Goal: Check status: Check status

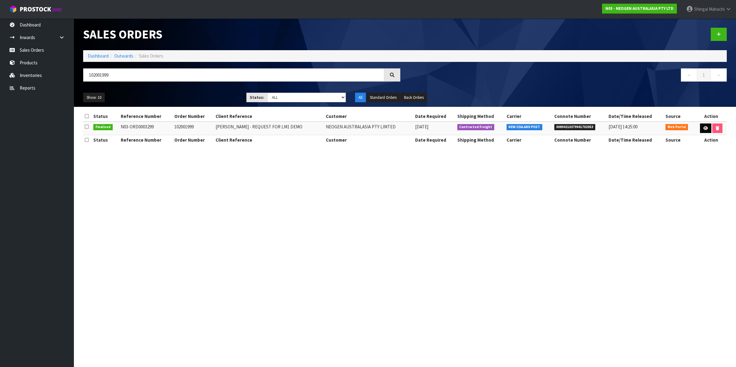
type input "102001999"
click at [703, 130] on icon at bounding box center [705, 128] width 5 height 4
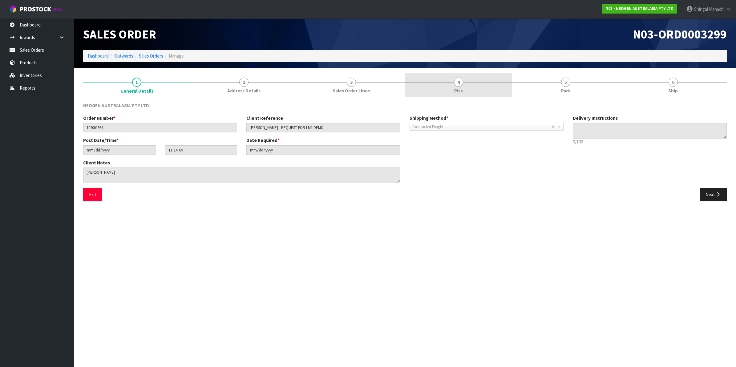
click at [459, 80] on span "4" at bounding box center [458, 82] width 9 height 9
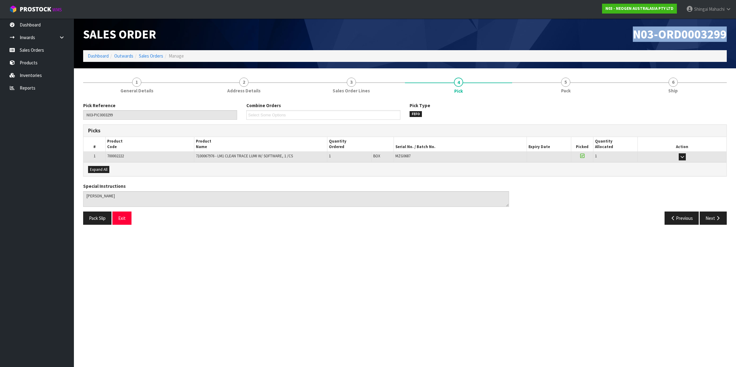
drag, startPoint x: 633, startPoint y: 34, endPoint x: 726, endPoint y: 33, distance: 93.3
click at [726, 33] on div "N03-ORD0003299" at bounding box center [568, 34] width 326 height 32
click at [606, 272] on section "Edit Sales Order N03-ORD0003299 Dashboard Outwards Sales Orders Manage Sales Or…" at bounding box center [368, 183] width 736 height 367
click at [28, 75] on link "Inventories" at bounding box center [37, 75] width 74 height 13
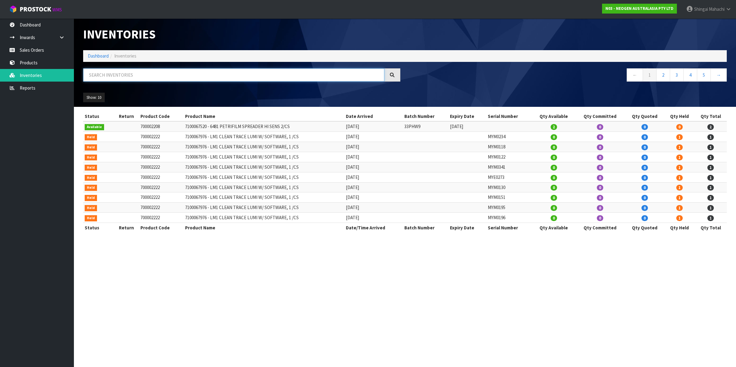
click at [106, 76] on input "text" at bounding box center [233, 74] width 301 height 13
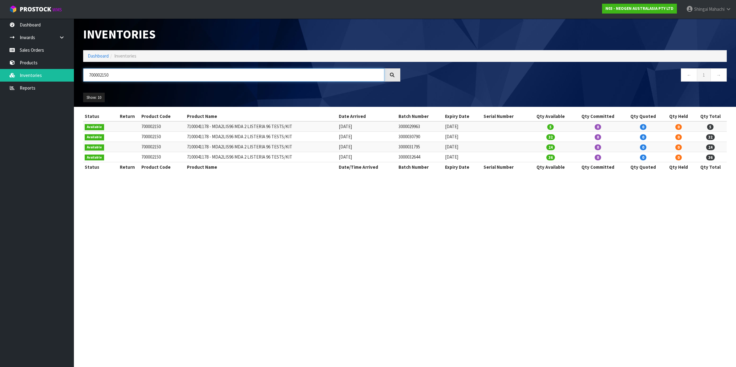
type input "700002150"
click at [32, 86] on link "Reports" at bounding box center [37, 88] width 74 height 13
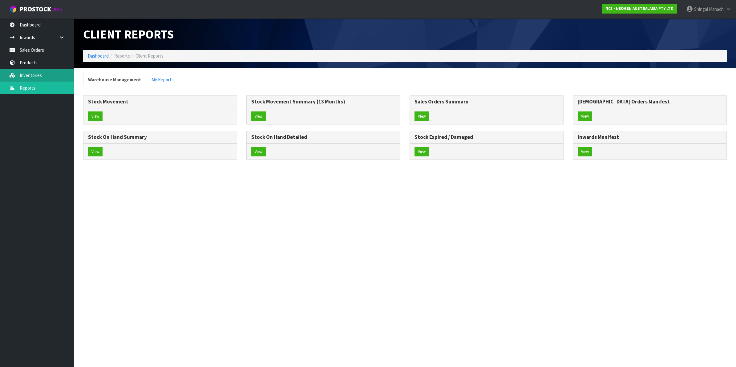
click at [37, 76] on link "Inventories" at bounding box center [37, 75] width 74 height 13
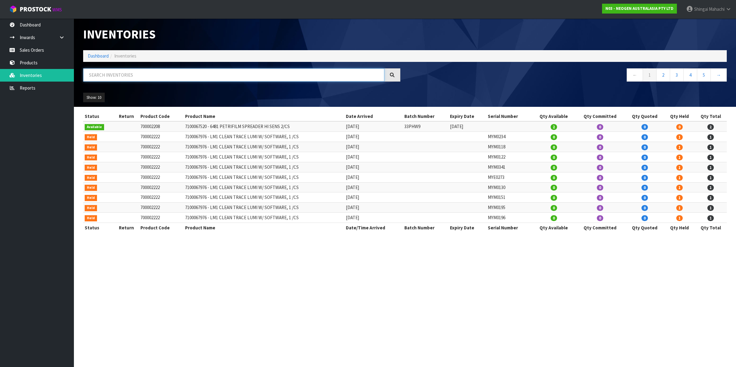
click at [125, 77] on input "text" at bounding box center [233, 74] width 301 height 13
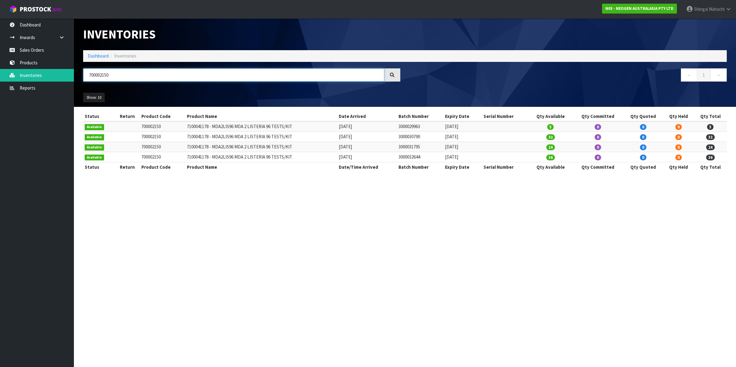
type input "700002150"
drag, startPoint x: 211, startPoint y: 126, endPoint x: 292, endPoint y: 127, distance: 81.3
click at [292, 127] on td "7100041178 - MDA2LIS96 MDA 2 LISTERIA 96 TESTS/KIT" at bounding box center [261, 126] width 152 height 10
copy td "MDA2LIS96 MDA 2 LISTERIA 96 TESTS/KIT"
